Goal: Task Accomplishment & Management: Use online tool/utility

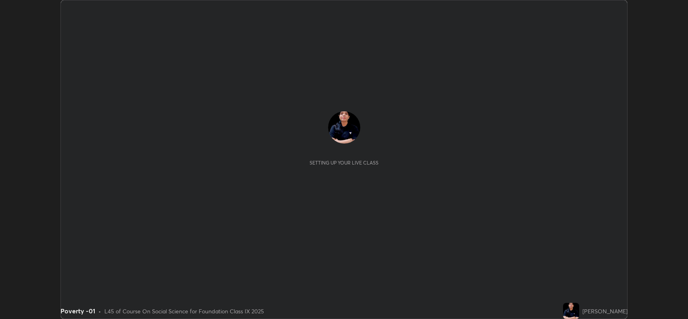
scroll to position [319, 688]
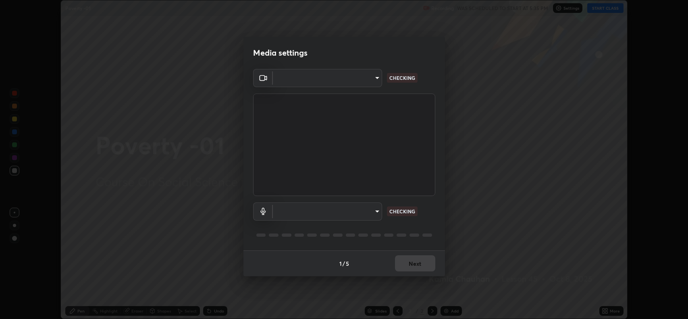
type input "3d3669ab98eb08dfec08fe7205f437c6ca727dbe0dc577df6724b55777633645"
type input "d9901a6431a2261644e2176a95a173659b494592f8df8e4044632e2b5b208f11"
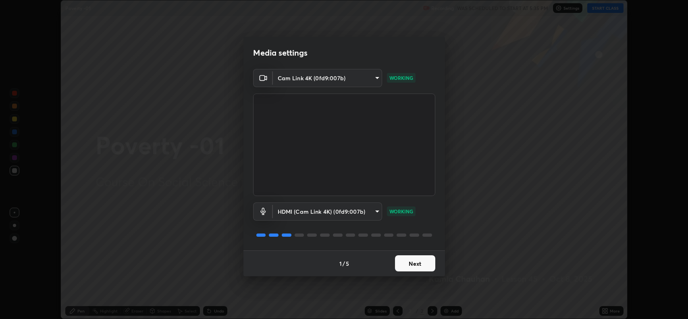
click at [417, 269] on button "Next" at bounding box center [415, 263] width 40 height 16
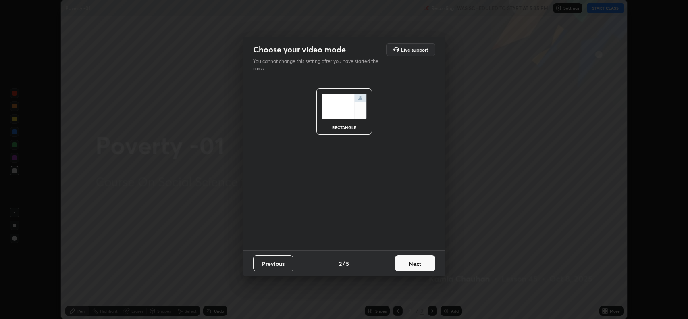
click at [414, 265] on button "Next" at bounding box center [415, 263] width 40 height 16
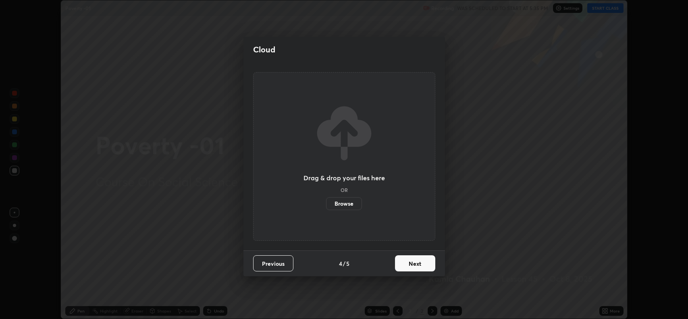
click at [414, 258] on button "Next" at bounding box center [415, 263] width 40 height 16
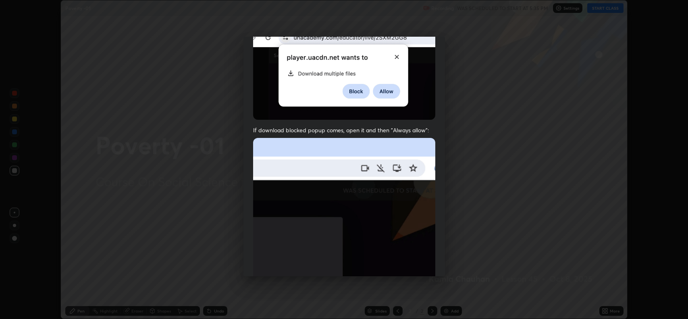
scroll to position [164, 0]
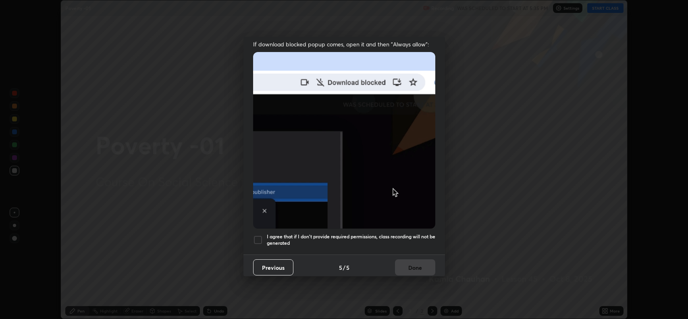
click at [360, 233] on h5 "I agree that if I don't provide required permissions, class recording will not …" at bounding box center [351, 239] width 168 height 12
click at [404, 262] on button "Done" at bounding box center [415, 267] width 40 height 16
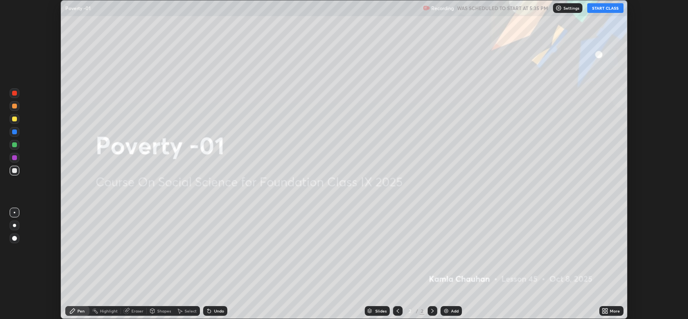
click at [611, 12] on button "START CLASS" at bounding box center [605, 8] width 36 height 10
click at [653, 20] on div "Setting up your live class" at bounding box center [344, 159] width 688 height 319
click at [611, 8] on button "START CLASS" at bounding box center [605, 8] width 36 height 10
click at [606, 311] on icon at bounding box center [607, 312] width 2 height 2
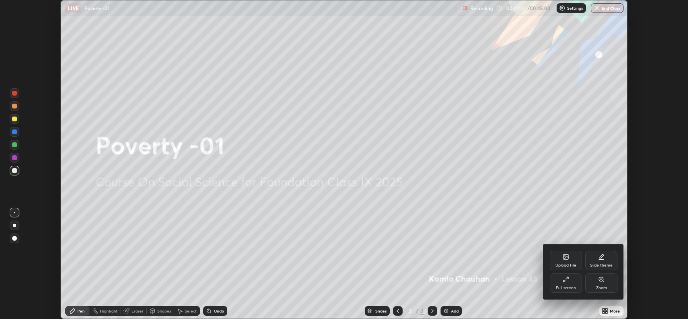
click at [562, 262] on div "Upload File" at bounding box center [566, 260] width 32 height 19
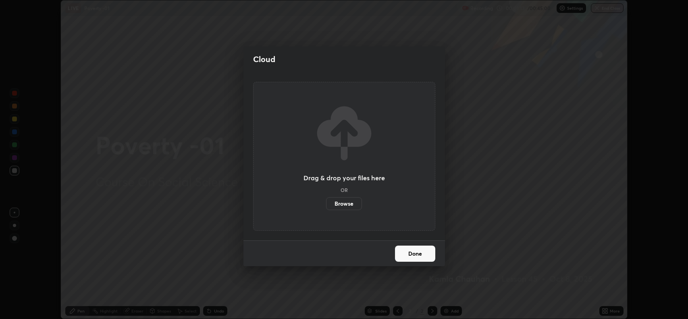
click at [354, 204] on label "Browse" at bounding box center [344, 203] width 36 height 13
click at [326, 204] on input "Browse" at bounding box center [326, 203] width 0 height 13
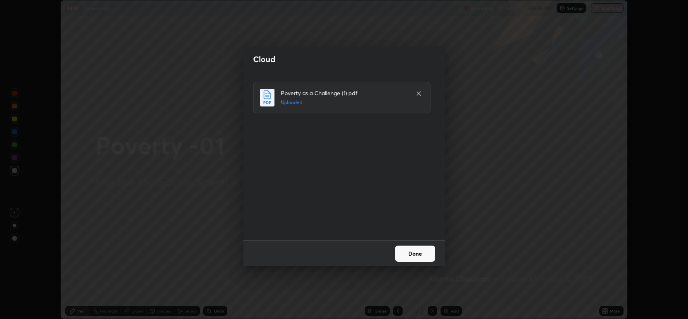
click at [414, 254] on button "Done" at bounding box center [415, 253] width 40 height 16
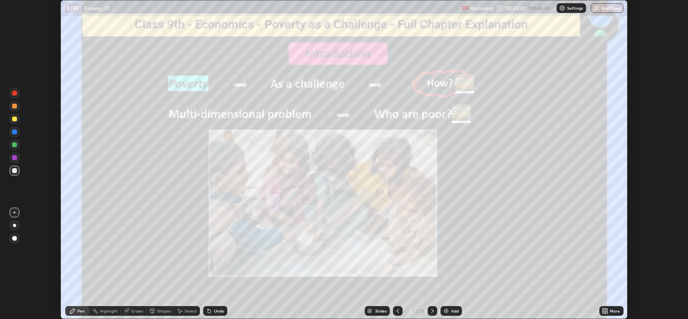
click at [432, 310] on icon at bounding box center [432, 311] width 6 height 6
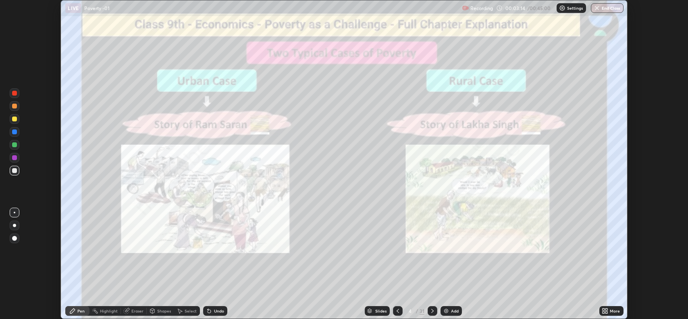
click at [431, 312] on icon at bounding box center [432, 311] width 2 height 4
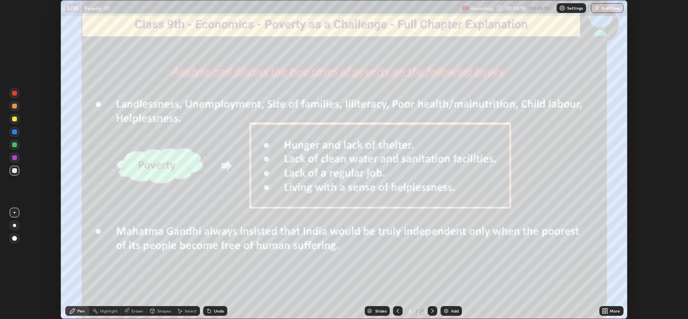
click at [432, 311] on icon at bounding box center [432, 311] width 6 height 6
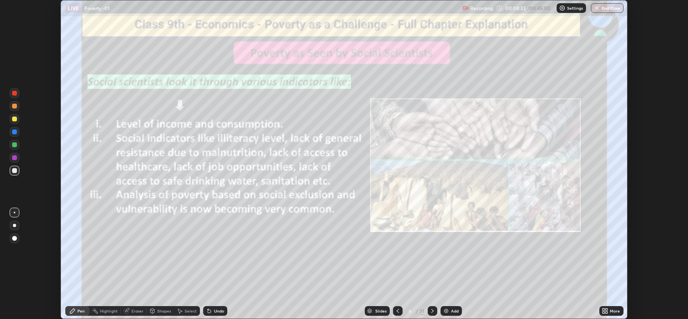
click at [432, 308] on icon at bounding box center [432, 311] width 6 height 6
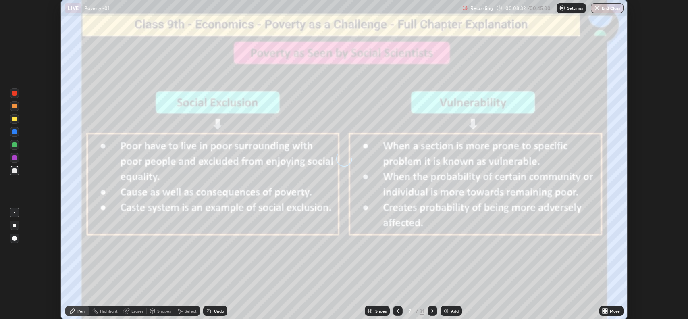
click at [431, 311] on icon at bounding box center [432, 311] width 6 height 6
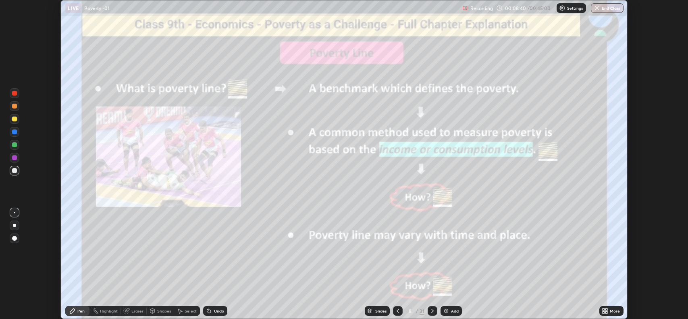
click at [443, 308] on img at bounding box center [446, 311] width 6 height 6
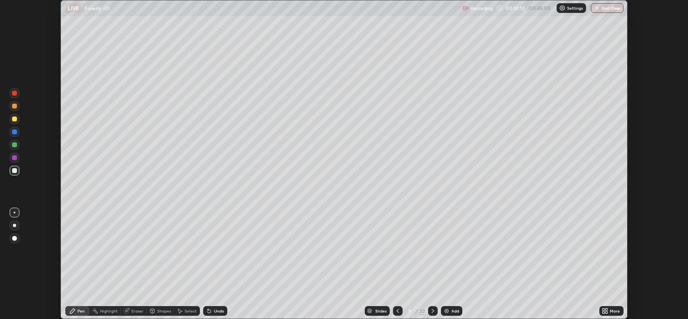
click at [397, 309] on icon at bounding box center [398, 311] width 6 height 6
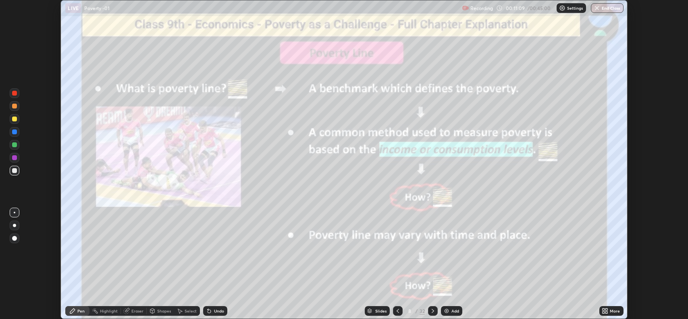
click at [431, 310] on icon at bounding box center [433, 311] width 6 height 6
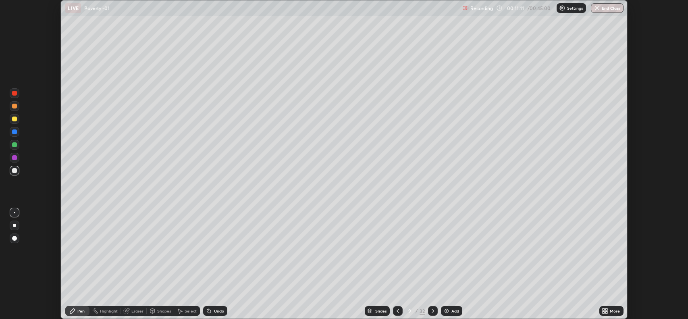
click at [432, 311] on icon at bounding box center [433, 311] width 6 height 6
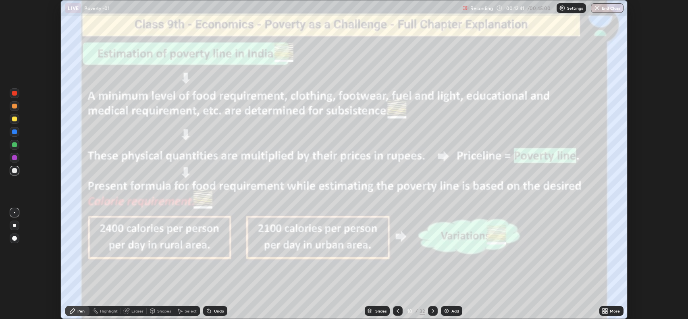
click at [432, 311] on icon at bounding box center [433, 311] width 6 height 6
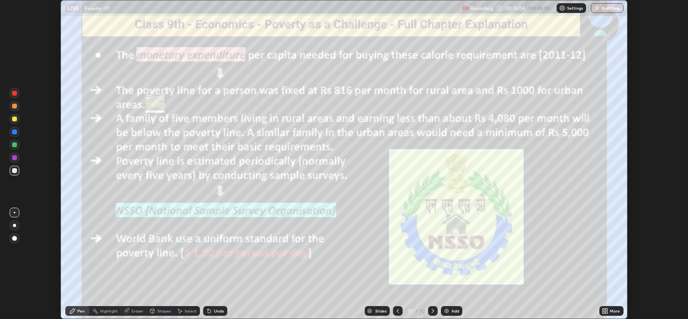
click at [428, 309] on div at bounding box center [433, 311] width 10 height 10
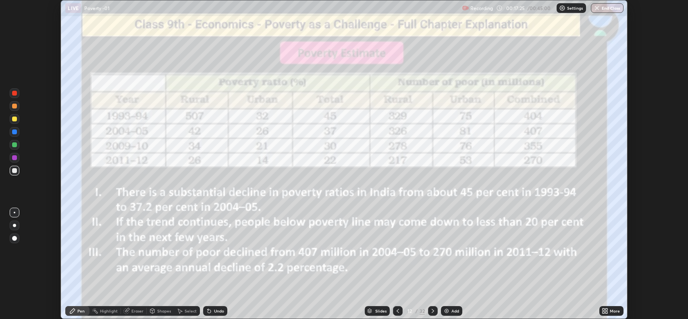
click at [431, 313] on icon at bounding box center [433, 311] width 6 height 6
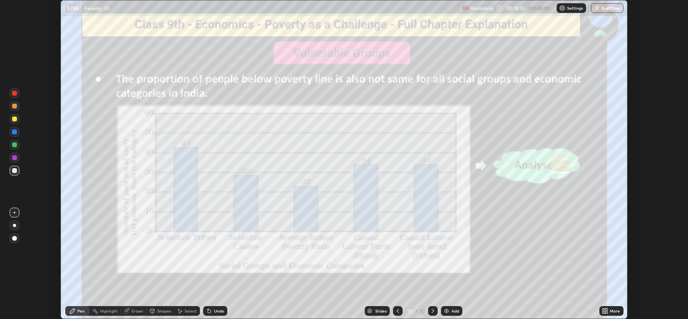
click at [432, 311] on icon at bounding box center [433, 311] width 6 height 6
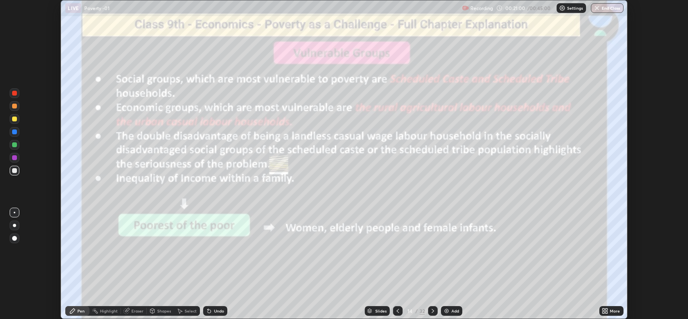
click at [432, 310] on icon at bounding box center [433, 311] width 2 height 4
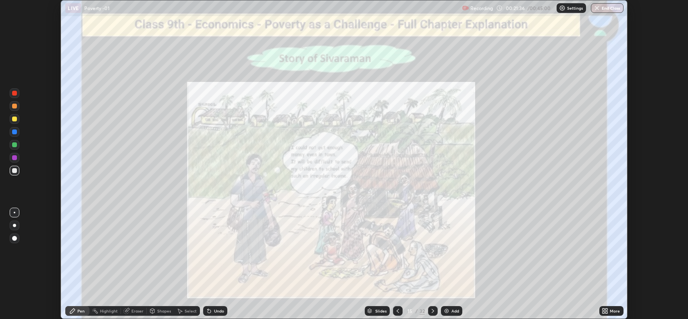
click at [432, 311] on icon at bounding box center [433, 311] width 6 height 6
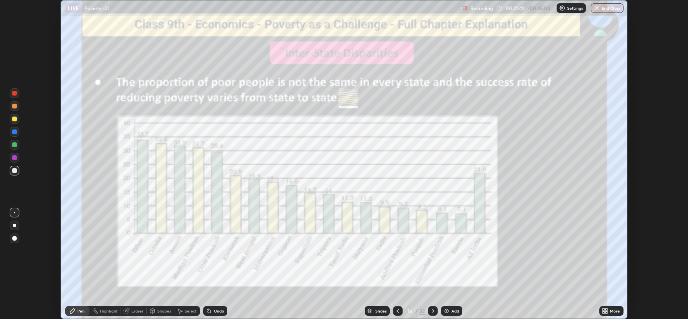
click at [428, 310] on div at bounding box center [433, 311] width 10 height 10
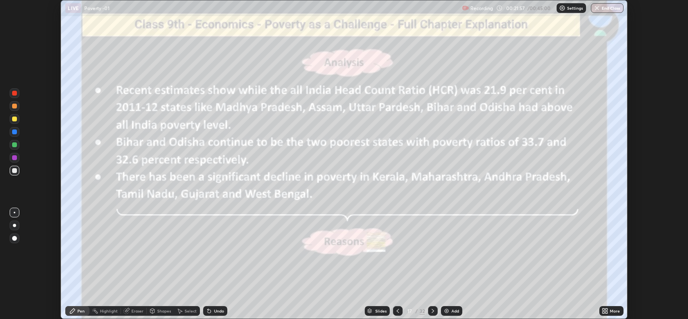
click at [432, 311] on icon at bounding box center [433, 311] width 6 height 6
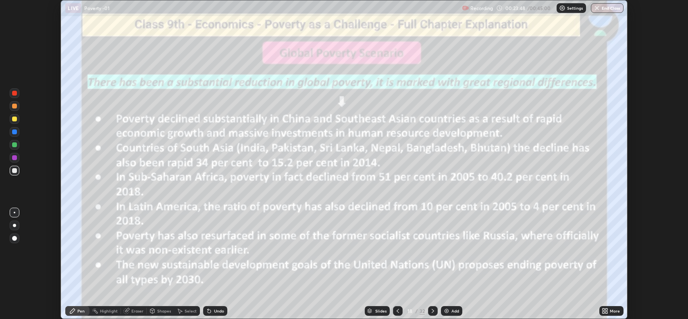
click at [432, 311] on icon at bounding box center [433, 311] width 6 height 6
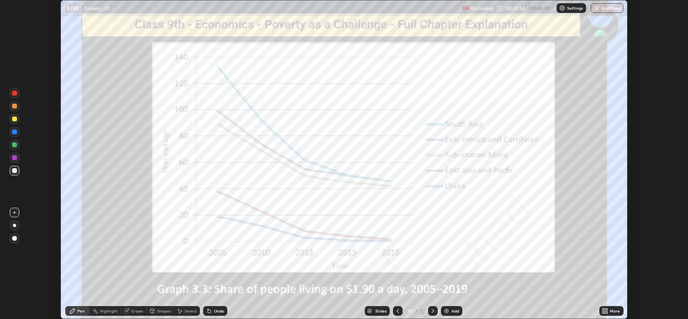
click at [428, 310] on div at bounding box center [433, 311] width 10 height 10
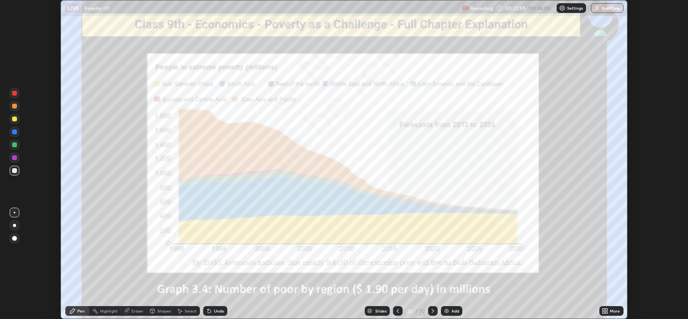
click at [432, 311] on icon at bounding box center [433, 311] width 6 height 6
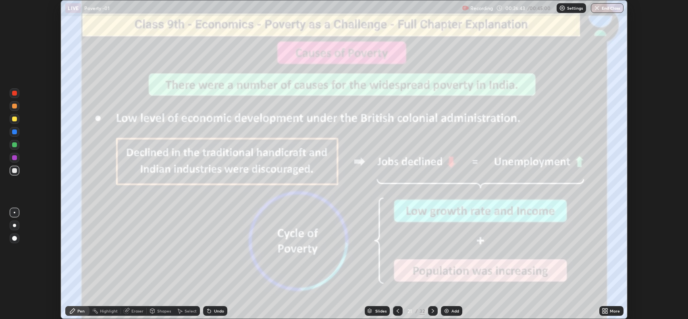
click at [430, 308] on icon at bounding box center [433, 311] width 6 height 6
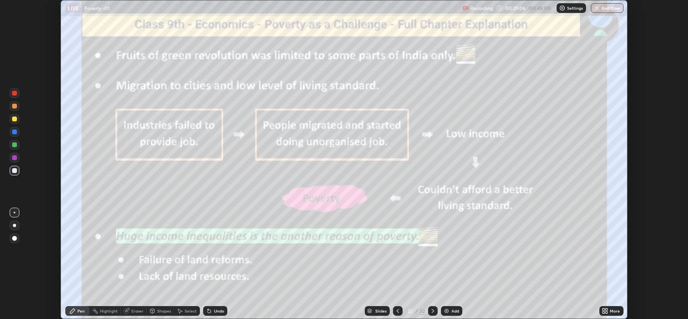
click at [428, 308] on div at bounding box center [433, 311] width 10 height 10
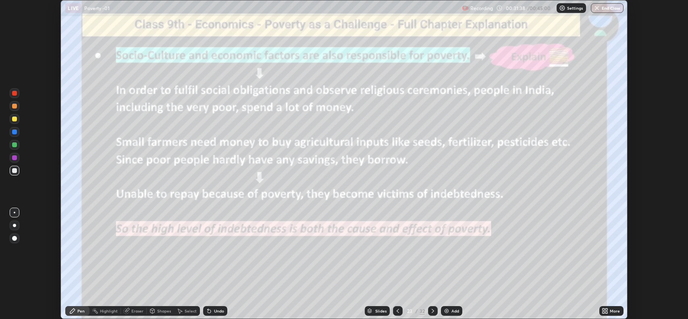
click at [432, 311] on icon at bounding box center [433, 311] width 6 height 6
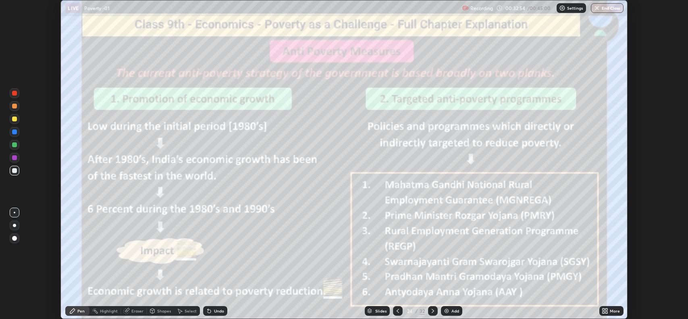
click at [15, 106] on div at bounding box center [14, 106] width 5 height 5
click at [428, 309] on div at bounding box center [433, 311] width 10 height 10
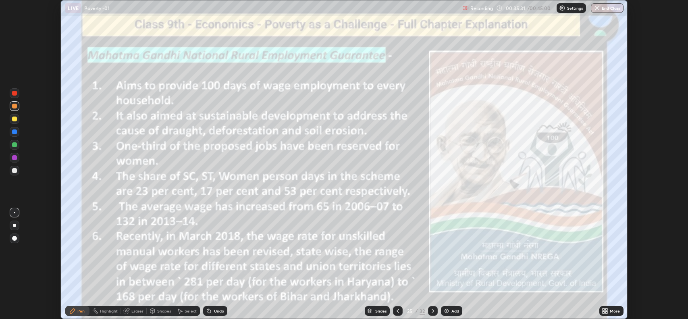
click at [432, 311] on icon at bounding box center [433, 311] width 6 height 6
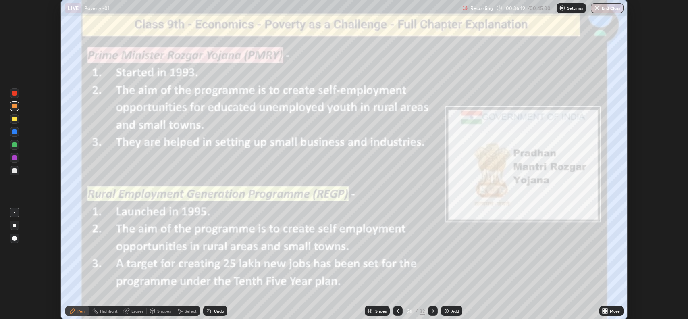
click at [432, 311] on icon at bounding box center [433, 311] width 6 height 6
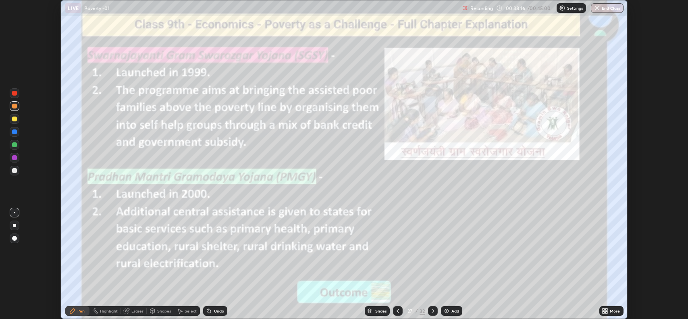
click at [432, 311] on icon at bounding box center [433, 311] width 6 height 6
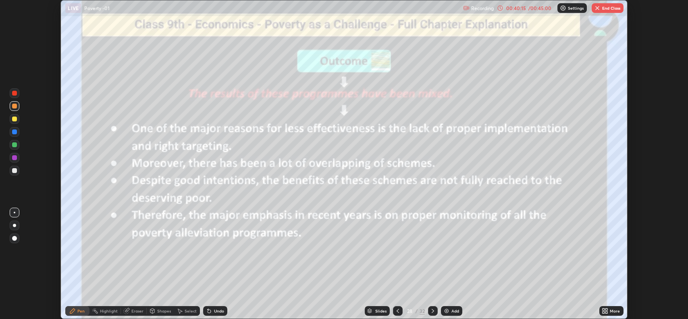
click at [432, 311] on icon at bounding box center [433, 311] width 6 height 6
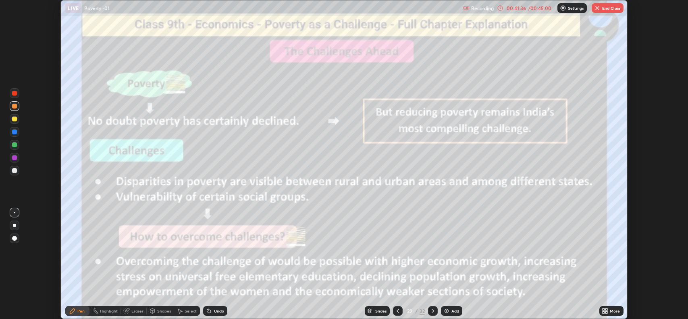
click at [432, 310] on icon at bounding box center [433, 311] width 2 height 4
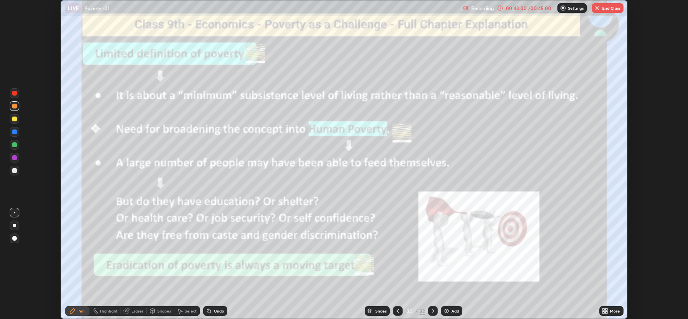
click at [432, 311] on icon at bounding box center [433, 311] width 6 height 6
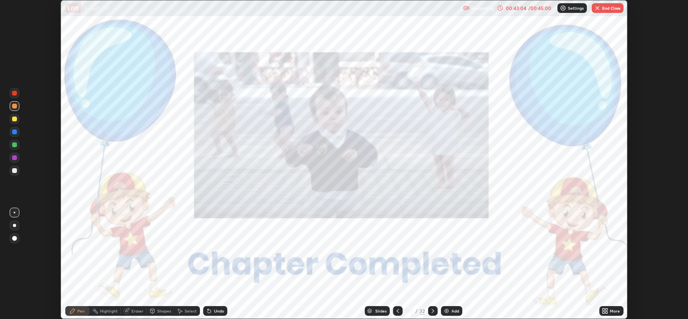
click at [397, 311] on icon at bounding box center [398, 311] width 6 height 6
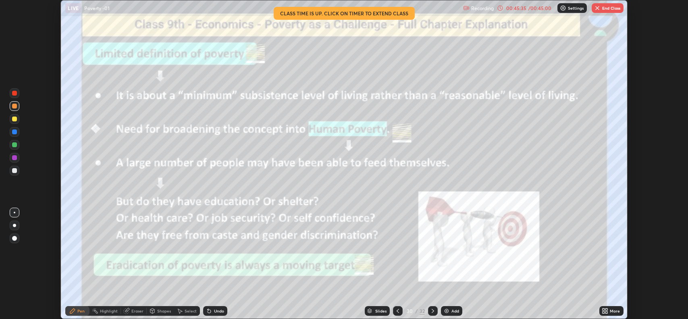
click at [596, 7] on img "button" at bounding box center [597, 8] width 6 height 6
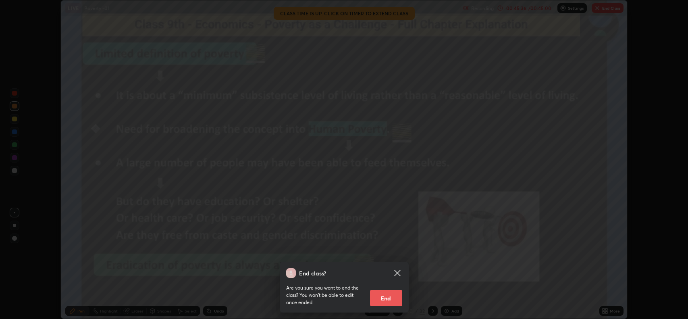
click at [383, 297] on button "End" at bounding box center [386, 298] width 32 height 16
